Goal: Check status: Check status

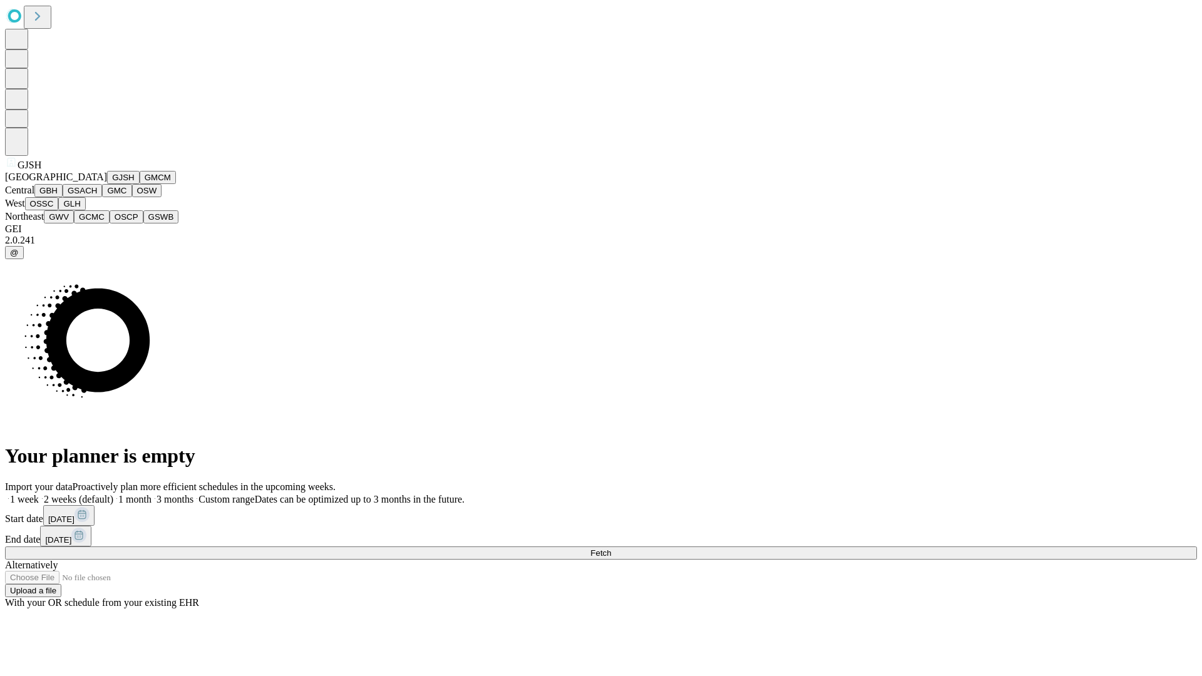
click at [107, 184] on button "GJSH" at bounding box center [123, 177] width 33 height 13
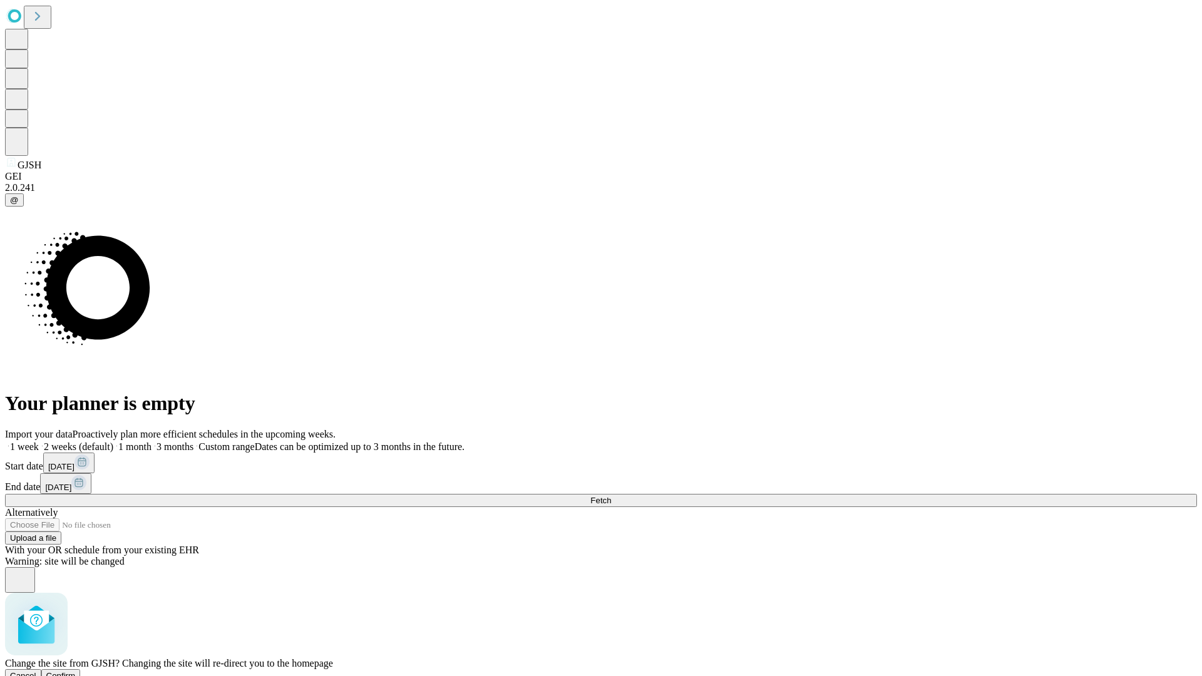
click at [76, 671] on span "Confirm" at bounding box center [60, 675] width 29 height 9
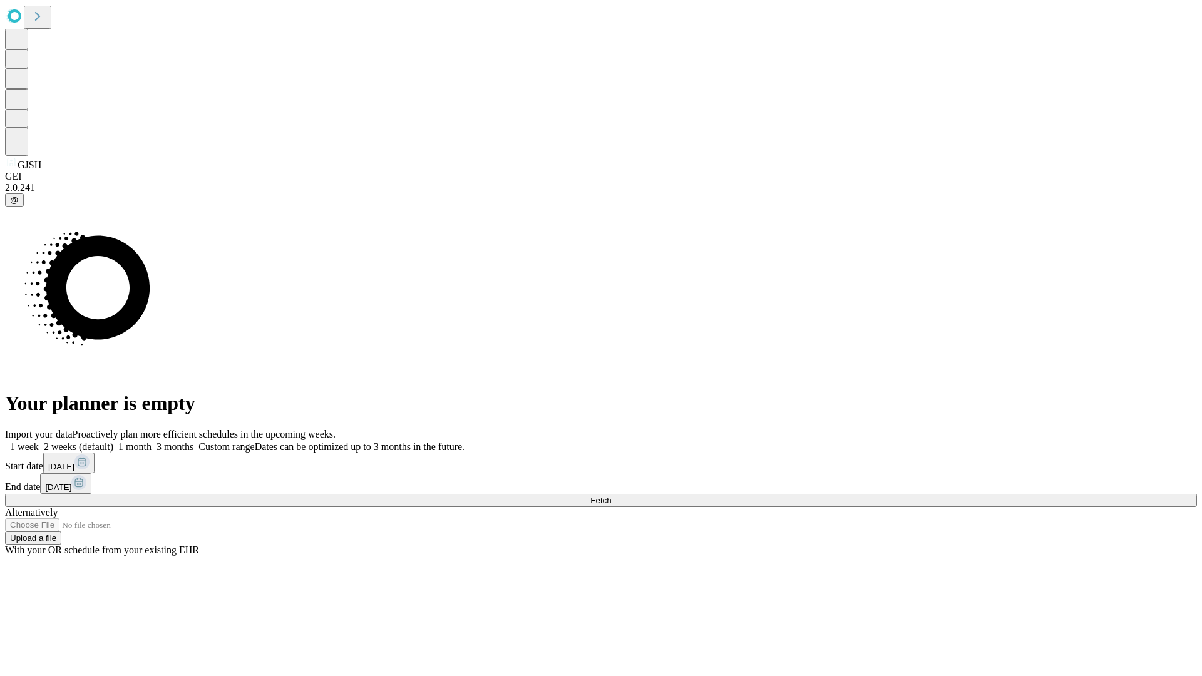
click at [151, 441] on label "1 month" at bounding box center [132, 446] width 38 height 11
click at [611, 496] on span "Fetch" at bounding box center [600, 500] width 21 height 9
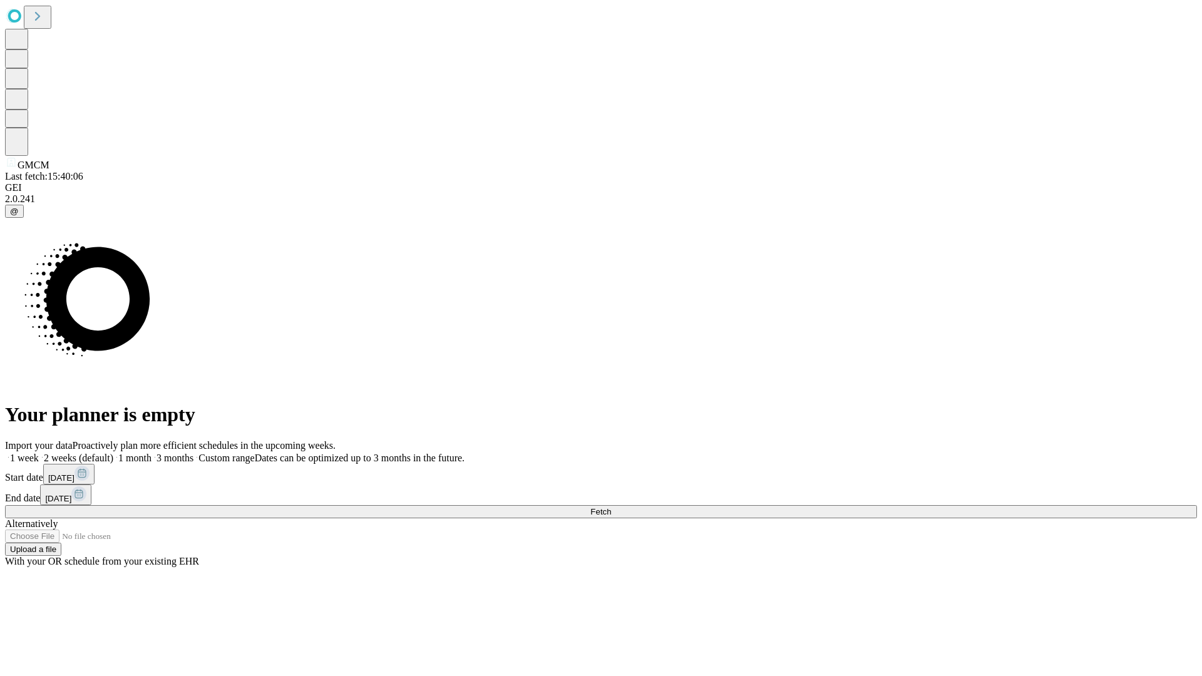
click at [151, 452] on label "1 month" at bounding box center [132, 457] width 38 height 11
click at [611, 507] on span "Fetch" at bounding box center [600, 511] width 21 height 9
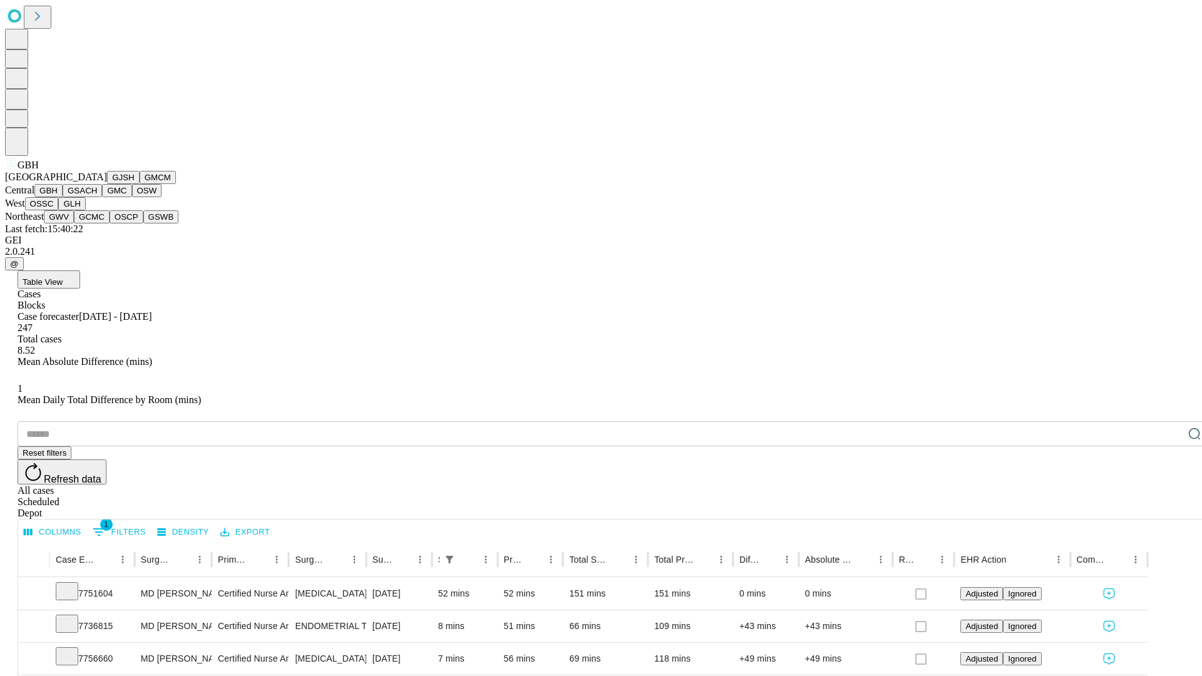
click at [97, 197] on button "GSACH" at bounding box center [82, 190] width 39 height 13
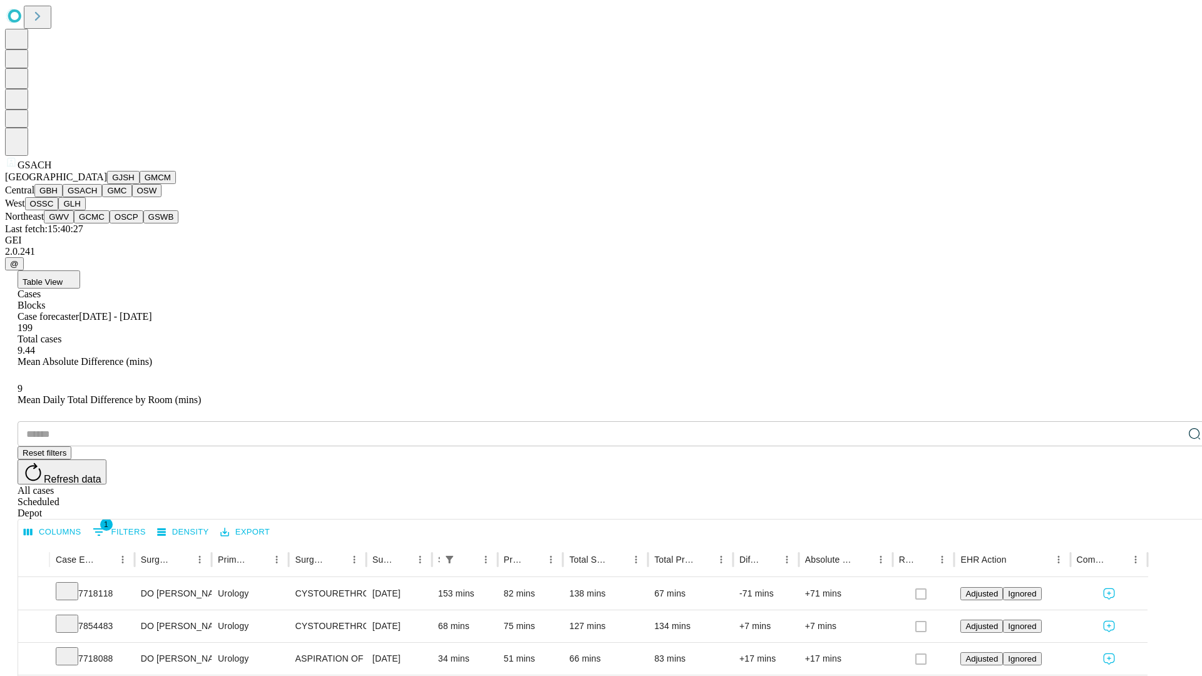
click at [102, 197] on button "GMC" at bounding box center [116, 190] width 29 height 13
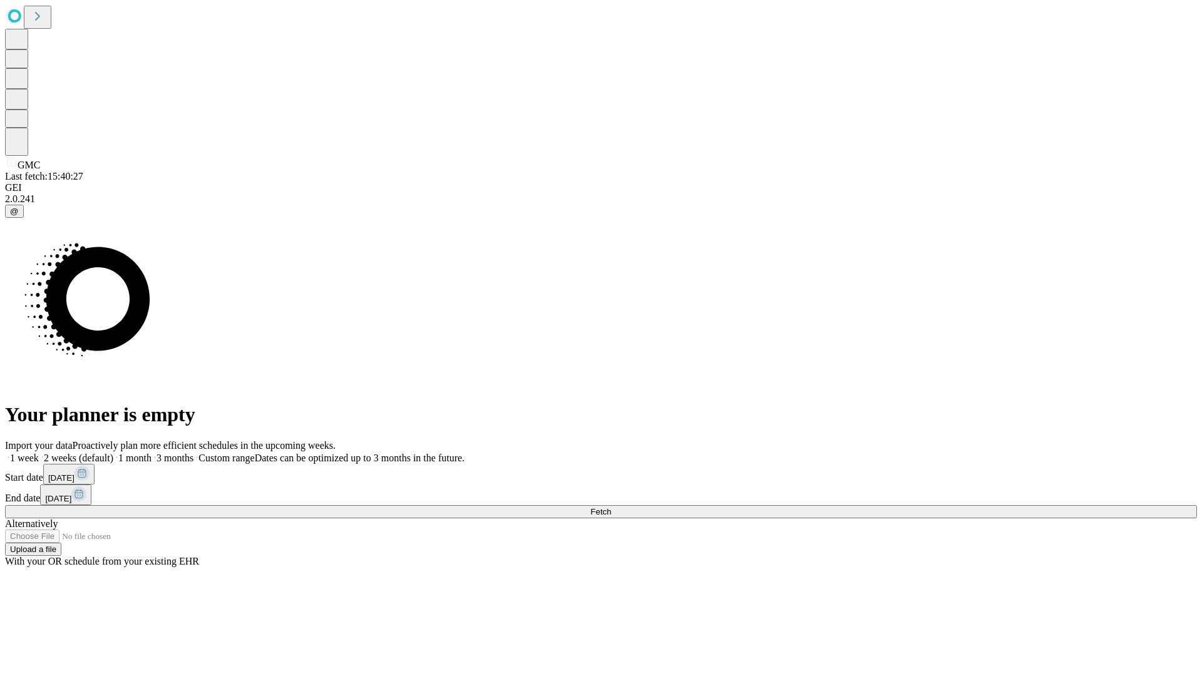
click at [151, 452] on label "1 month" at bounding box center [132, 457] width 38 height 11
click at [611, 507] on span "Fetch" at bounding box center [600, 511] width 21 height 9
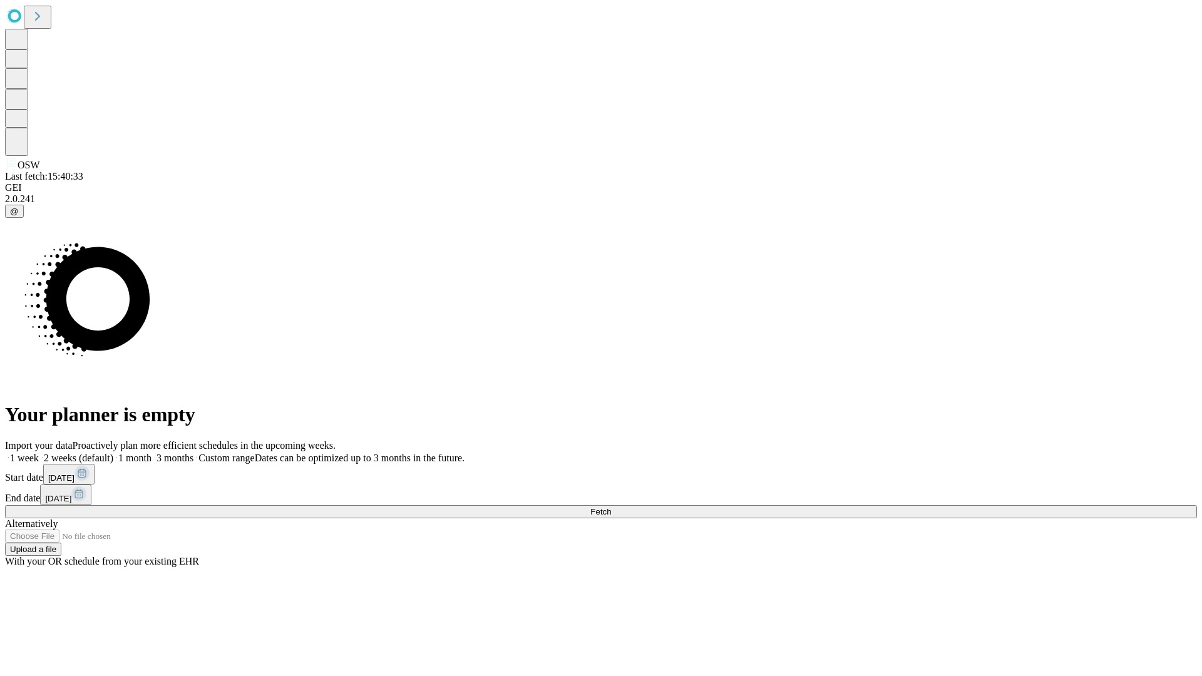
click at [151, 452] on label "1 month" at bounding box center [132, 457] width 38 height 11
click at [611, 507] on span "Fetch" at bounding box center [600, 511] width 21 height 9
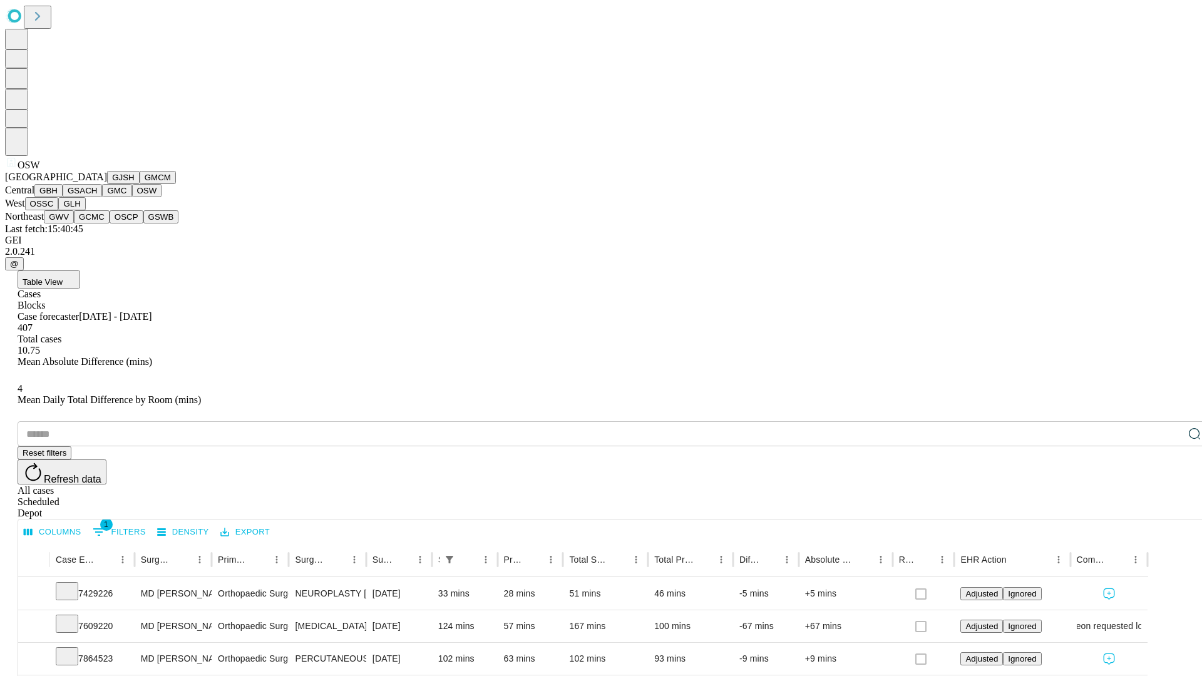
click at [59, 210] on button "OSSC" at bounding box center [42, 203] width 34 height 13
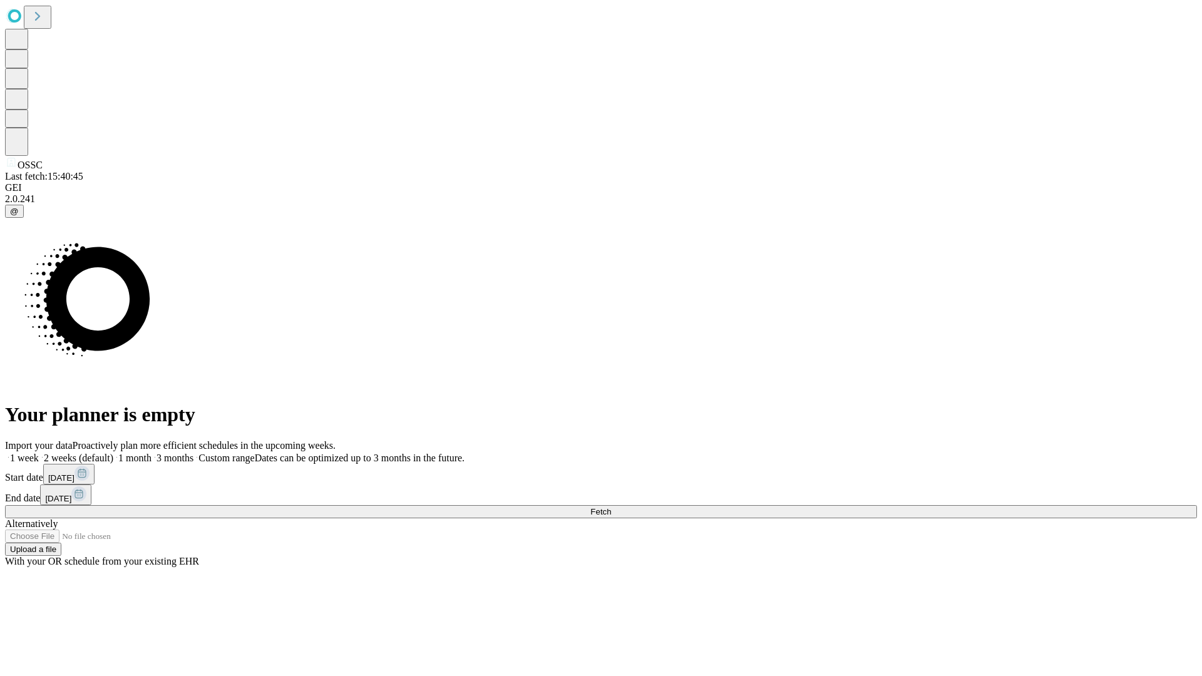
click at [151, 452] on label "1 month" at bounding box center [132, 457] width 38 height 11
click at [611, 507] on span "Fetch" at bounding box center [600, 511] width 21 height 9
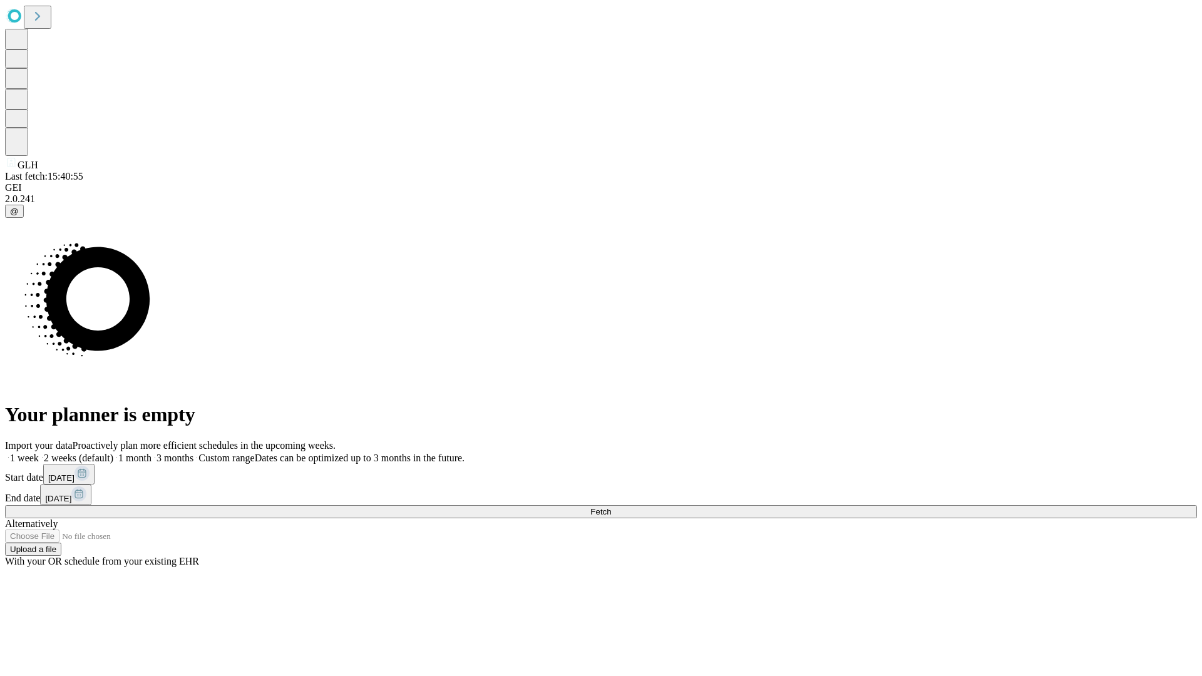
click at [151, 452] on label "1 month" at bounding box center [132, 457] width 38 height 11
click at [611, 507] on span "Fetch" at bounding box center [600, 511] width 21 height 9
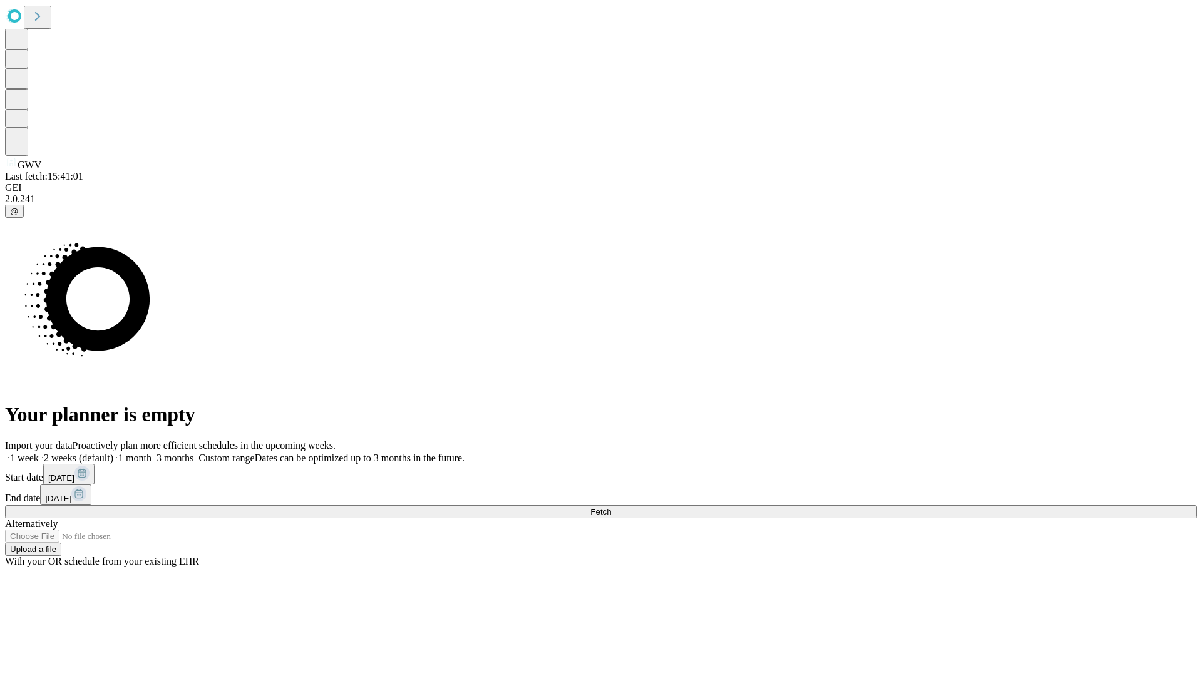
click at [151, 452] on label "1 month" at bounding box center [132, 457] width 38 height 11
click at [611, 507] on span "Fetch" at bounding box center [600, 511] width 21 height 9
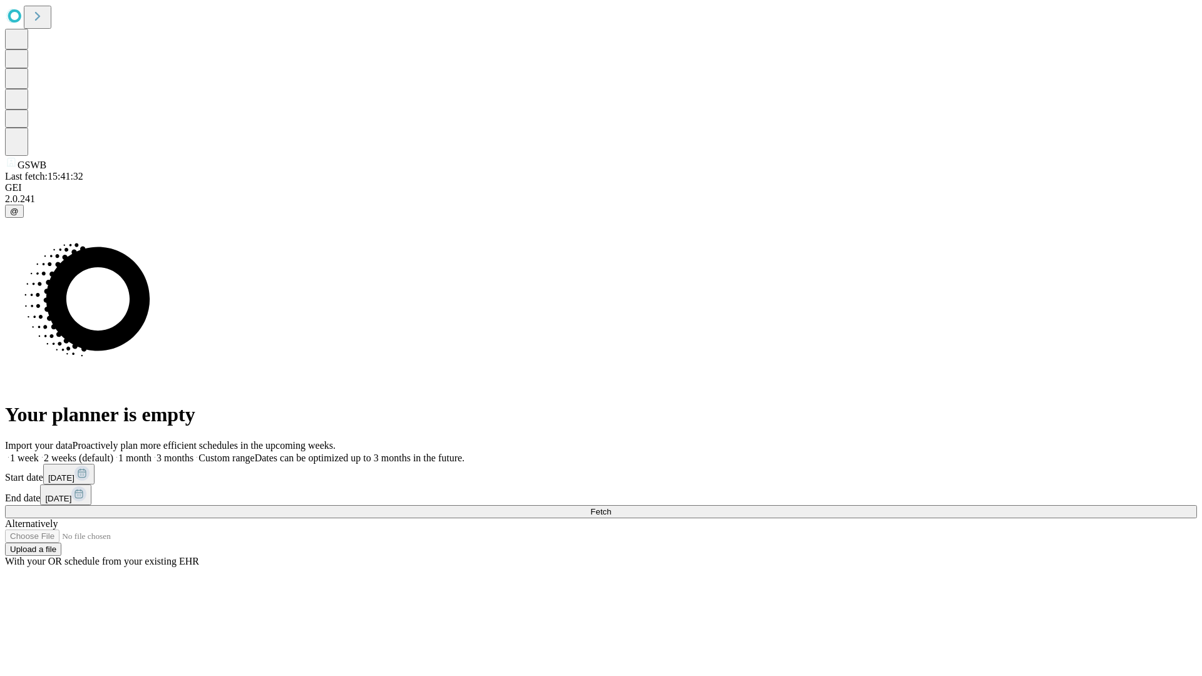
click at [611, 507] on span "Fetch" at bounding box center [600, 511] width 21 height 9
